Goal: Browse casually: Explore the website without a specific task or goal

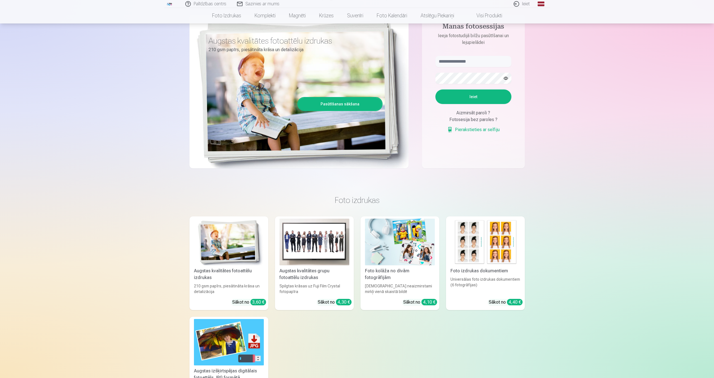
scroll to position [65, 0]
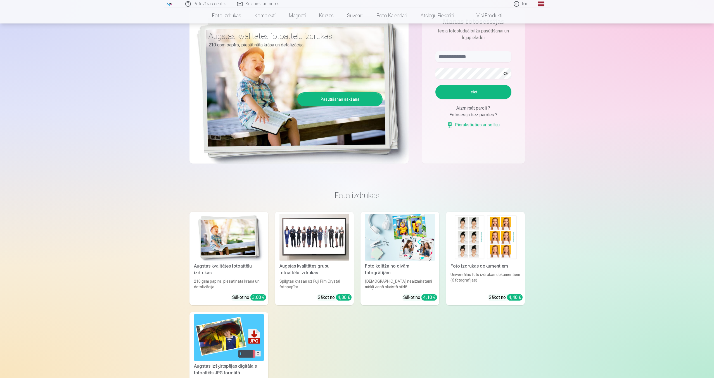
click at [308, 237] on img at bounding box center [314, 237] width 70 height 47
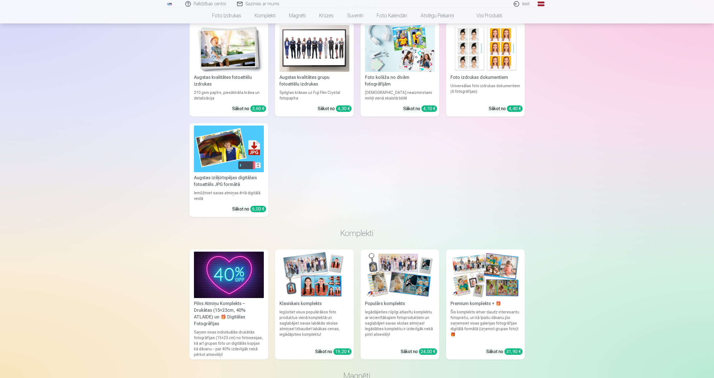
scroll to position [292, 0]
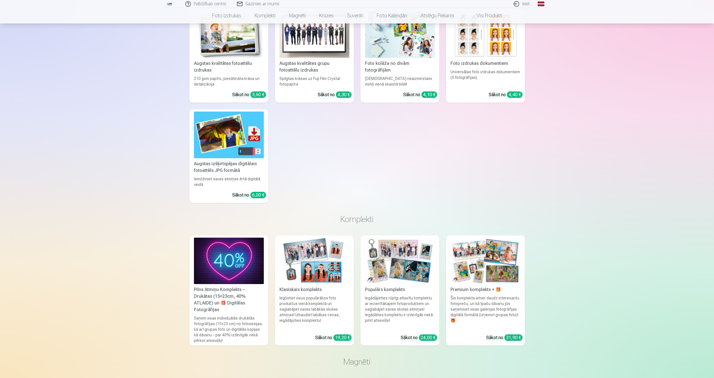
click at [495, 262] on img at bounding box center [486, 261] width 70 height 47
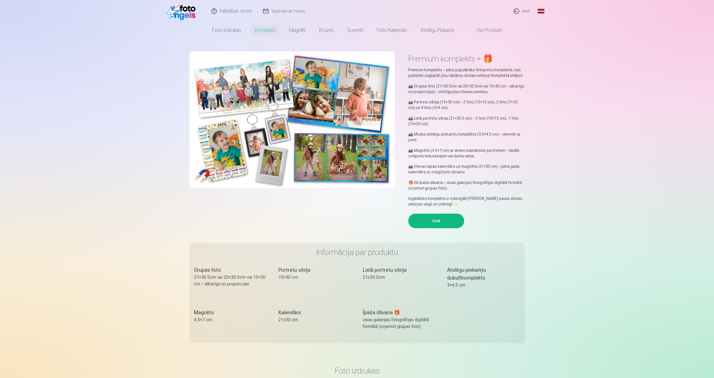
click at [226, 88] on img at bounding box center [291, 119] width 205 height 137
